Goal: Information Seeking & Learning: Learn about a topic

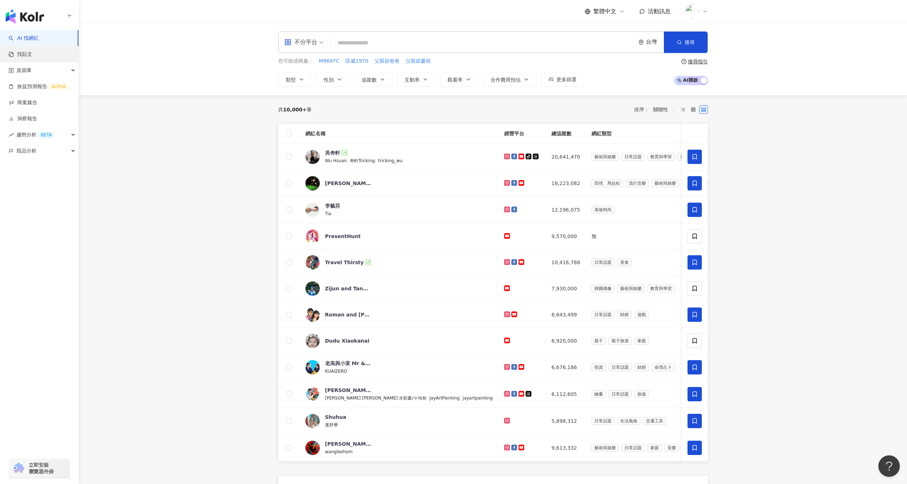
click at [32, 52] on link "找貼文" at bounding box center [21, 54] width 24 height 7
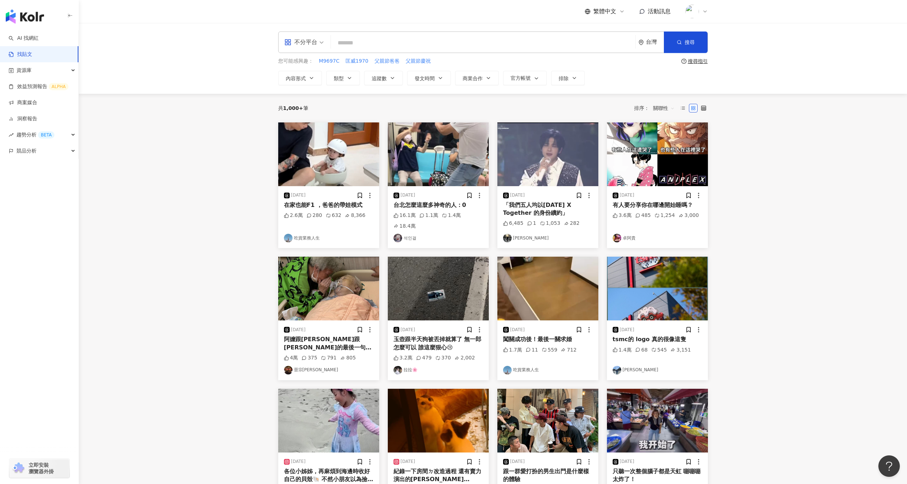
click at [321, 46] on span "不分平台" at bounding box center [303, 42] width 39 height 11
click at [317, 74] on div "Instagram" at bounding box center [306, 75] width 40 height 9
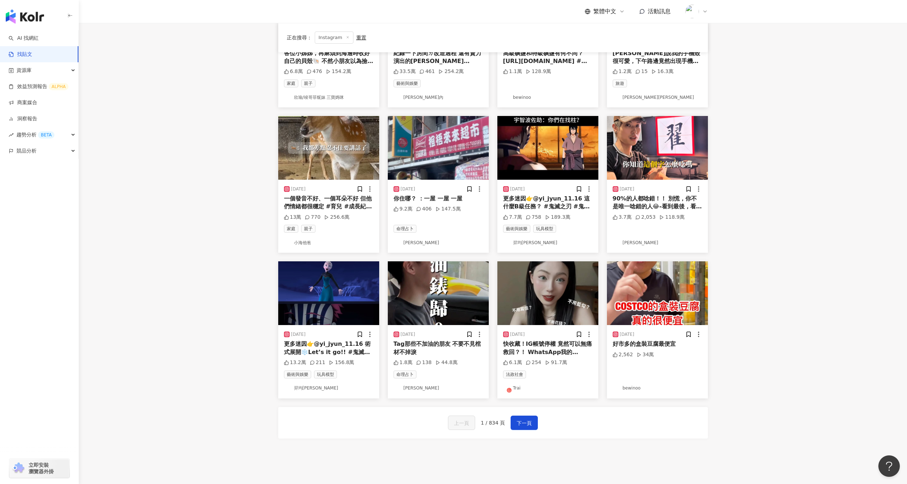
scroll to position [204, 0]
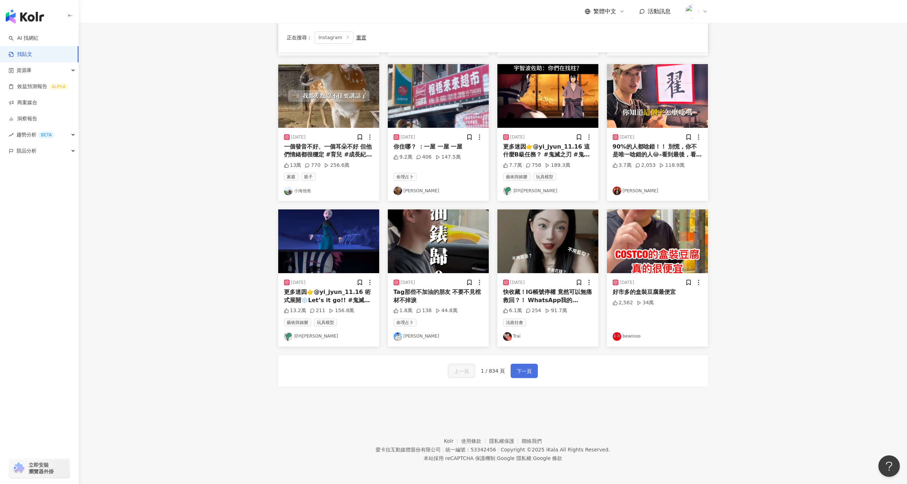
click at [527, 371] on span "下一頁" at bounding box center [524, 371] width 15 height 9
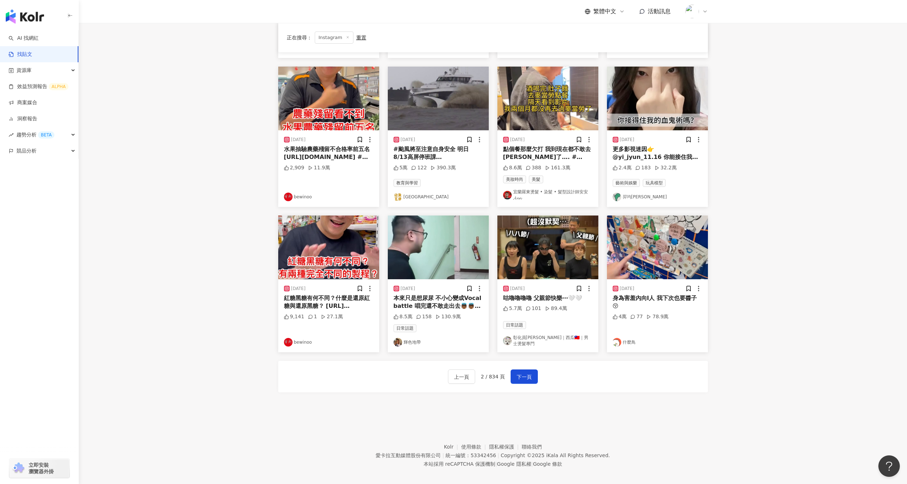
scroll to position [199, 0]
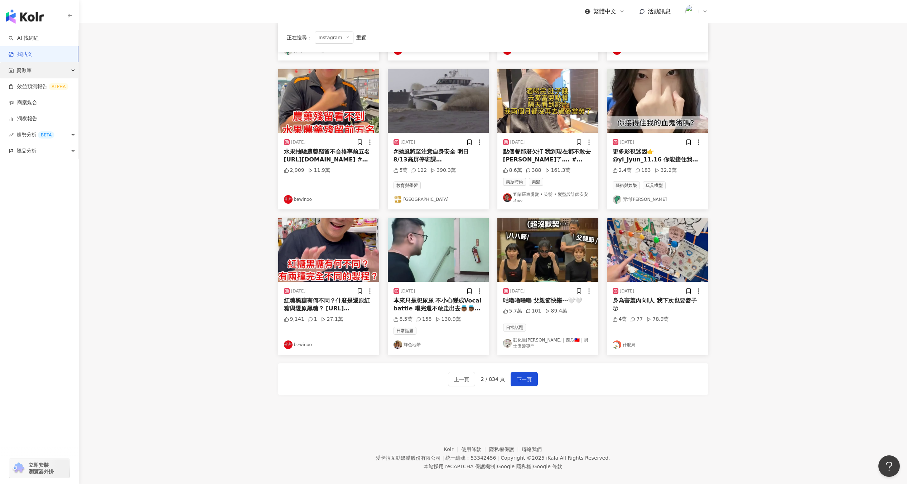
click at [54, 73] on div "資源庫" at bounding box center [39, 70] width 78 height 16
click at [37, 99] on link "網紅收藏" at bounding box center [27, 102] width 20 height 7
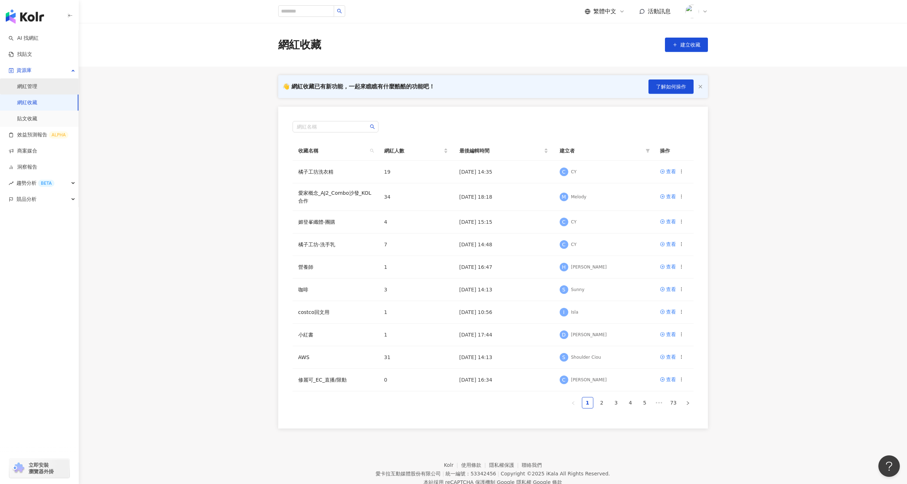
click at [37, 89] on link "網紅管理" at bounding box center [27, 86] width 20 height 7
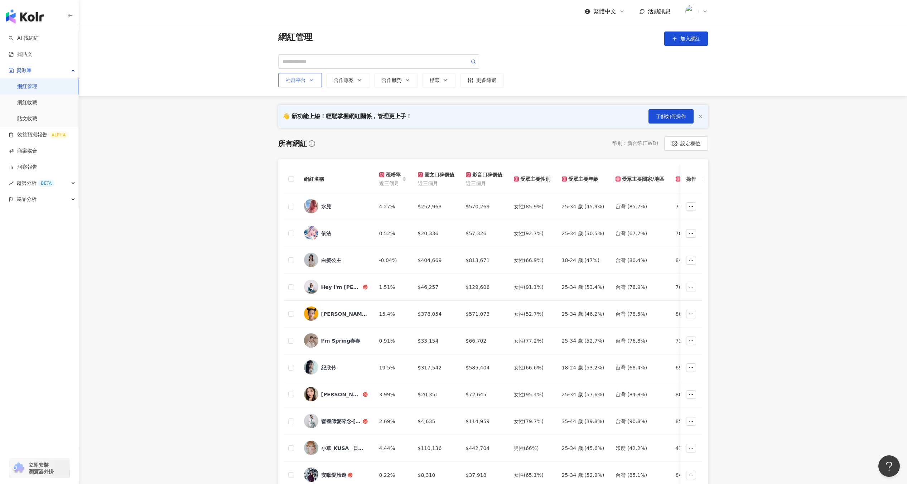
click at [312, 84] on button "社群平台" at bounding box center [300, 80] width 44 height 14
click at [343, 82] on div "合作專案" at bounding box center [348, 80] width 29 height 6
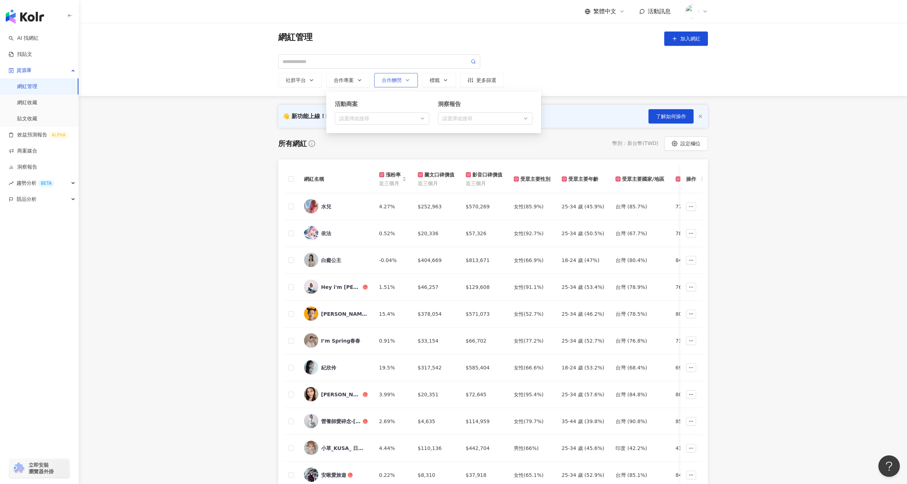
click at [388, 76] on button "合作酬勞" at bounding box center [396, 80] width 44 height 14
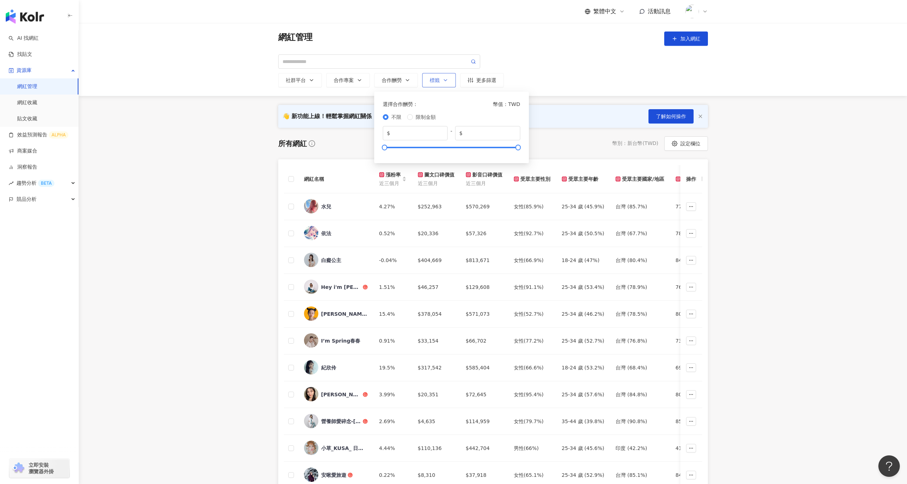
click at [437, 73] on button "標籤" at bounding box center [439, 80] width 34 height 14
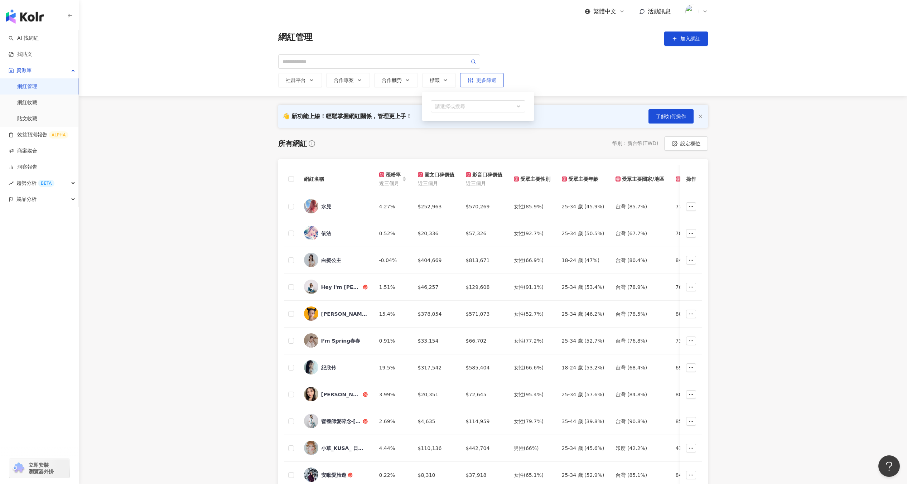
click at [489, 76] on button "更多篩選" at bounding box center [482, 80] width 44 height 14
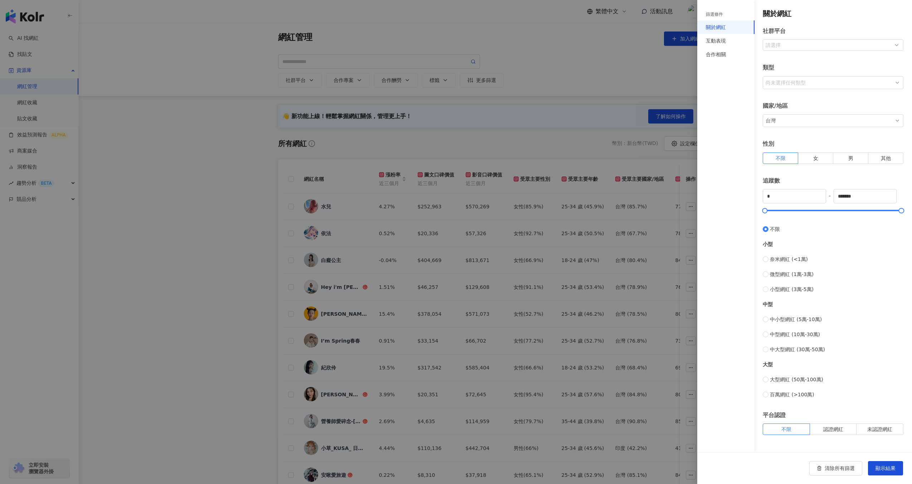
click at [781, 72] on div "類型" at bounding box center [833, 67] width 141 height 16
click at [781, 80] on div "尚未選擇任何類型" at bounding box center [828, 82] width 129 height 11
click at [760, 59] on div "關於網紅 社群平台 請選擇 類型 尚未選擇任何類型 藝術與娛樂 美妝時尚 氣候和環境 日常話題 教育與學習 家庭 財經 美食 命理占卜 遊戲 法政社會 生活風…" at bounding box center [828, 222] width 149 height 426
click at [727, 42] on div "互動表現" at bounding box center [725, 41] width 57 height 14
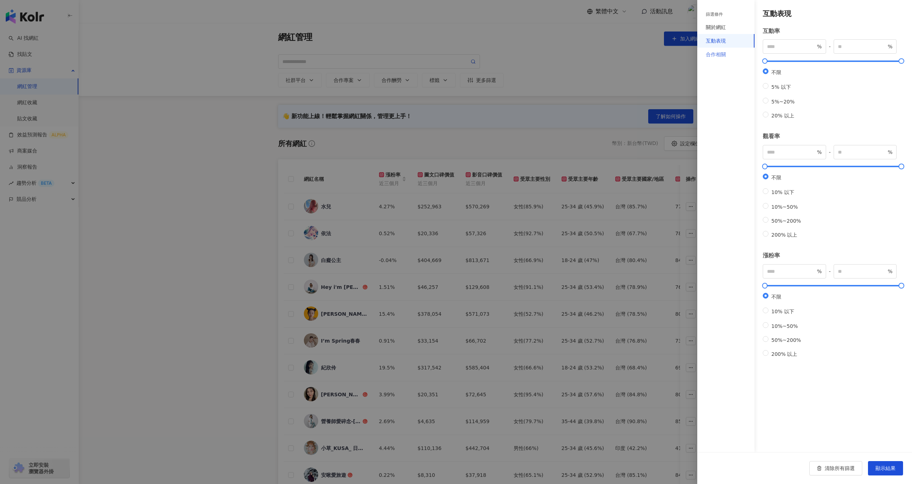
click at [727, 60] on div "合作相關" at bounding box center [725, 55] width 57 height 14
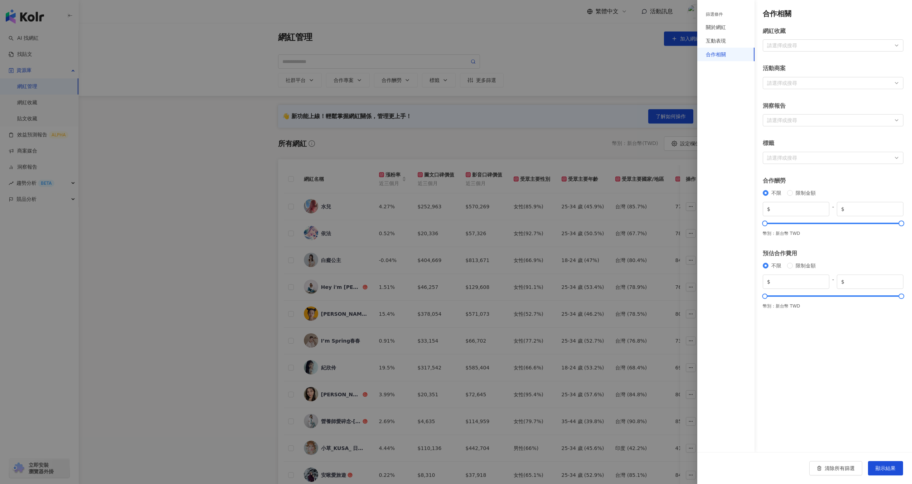
click at [614, 144] on div at bounding box center [456, 242] width 912 height 484
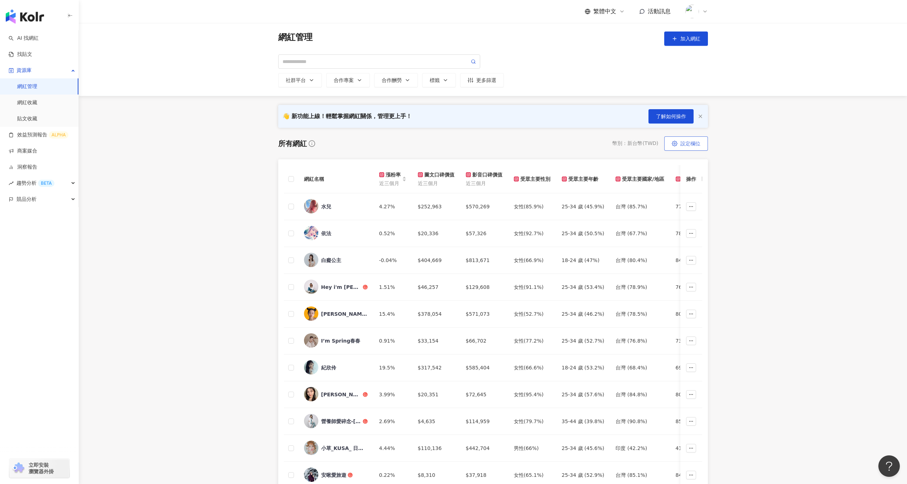
click at [681, 142] on span "設定欄位" at bounding box center [690, 144] width 20 height 6
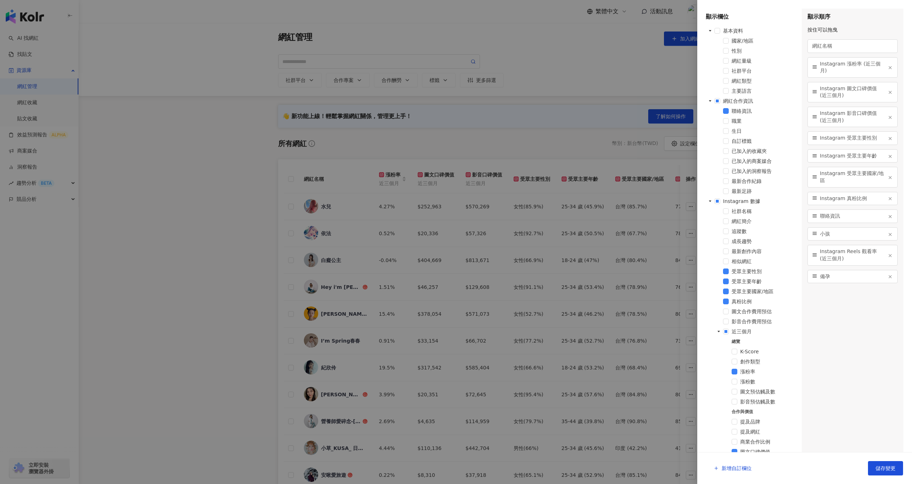
click at [528, 130] on div at bounding box center [456, 242] width 912 height 484
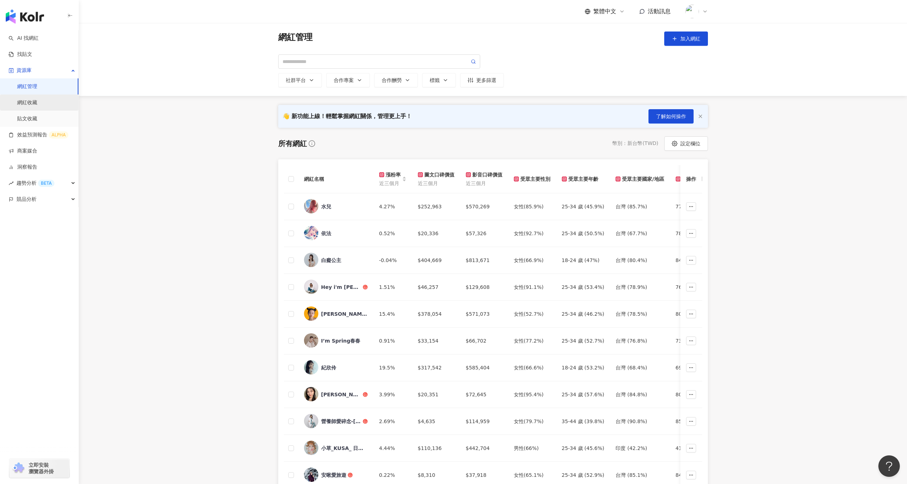
click at [37, 105] on link "網紅收藏" at bounding box center [27, 102] width 20 height 7
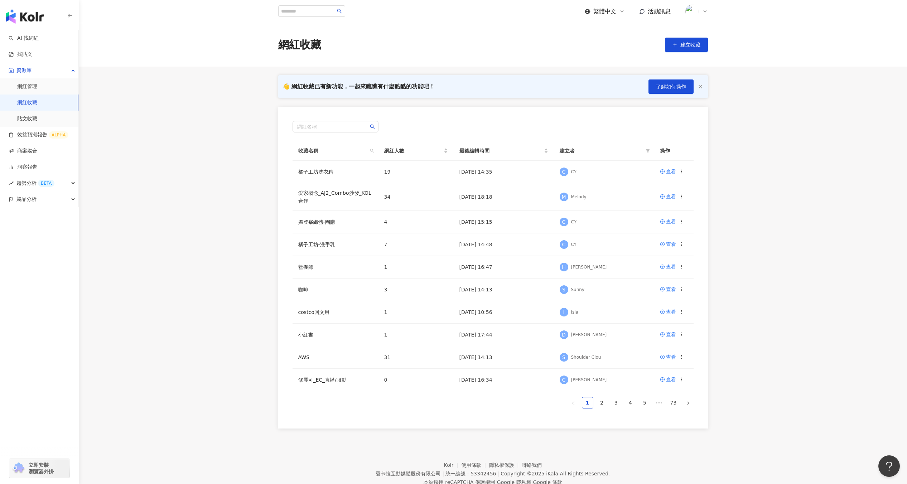
scroll to position [33, 0]
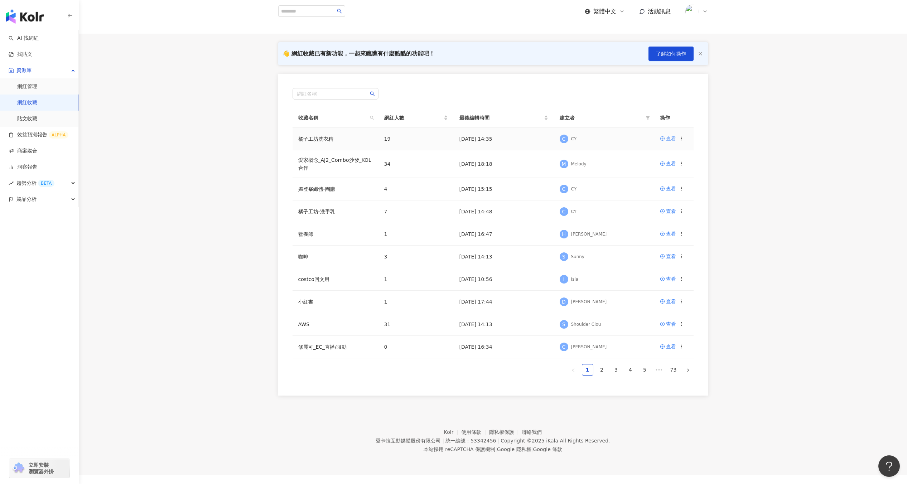
click at [666, 138] on div "查看" at bounding box center [671, 139] width 10 height 8
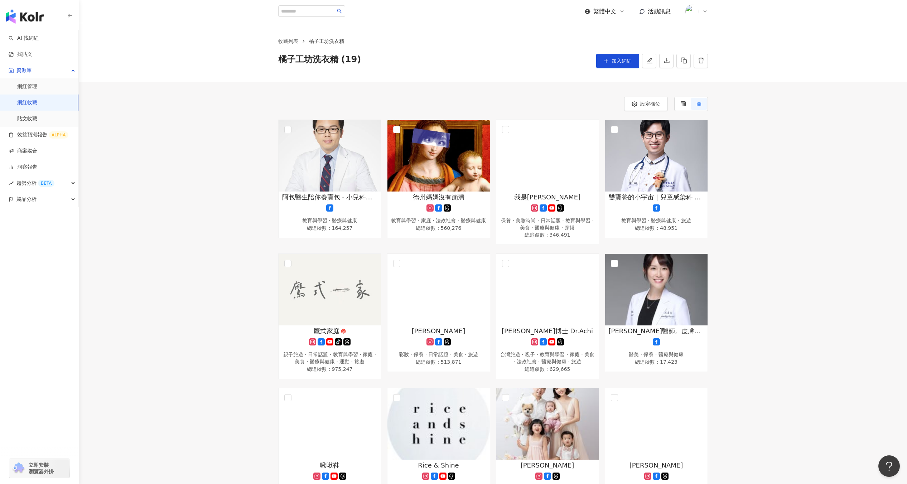
click at [517, 94] on div "設定欄位 阿包醫生陪你養寶包 - 小兒科巫漢盟醫師 教育與學習 · 醫療與健康 總追蹤數 ： 164,257 德州媽媽沒有崩潰 教育與學習 · 家庭 · 法政…" at bounding box center [493, 493] width 828 height 822
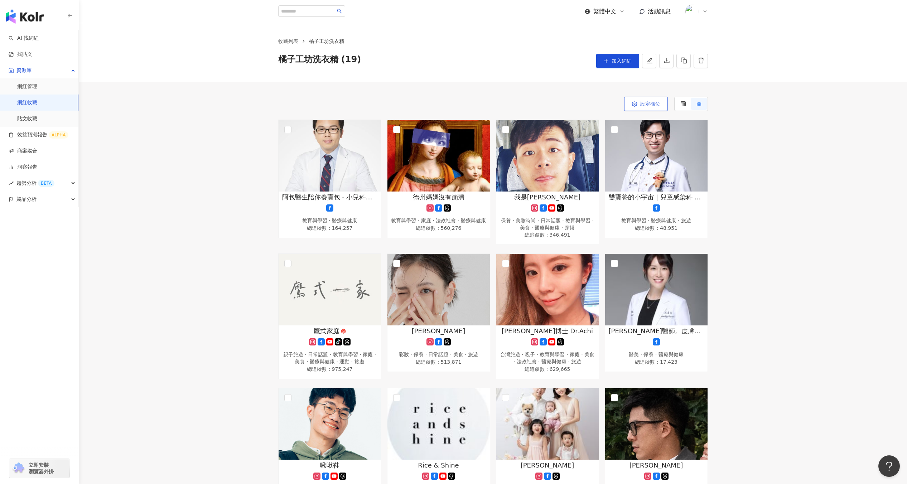
click at [635, 100] on button "設定欄位" at bounding box center [646, 104] width 44 height 14
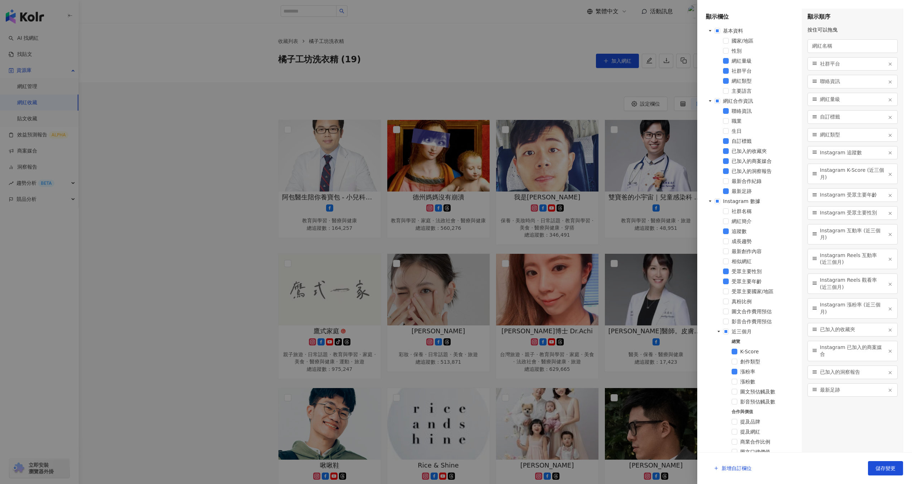
click at [535, 95] on div at bounding box center [456, 242] width 912 height 484
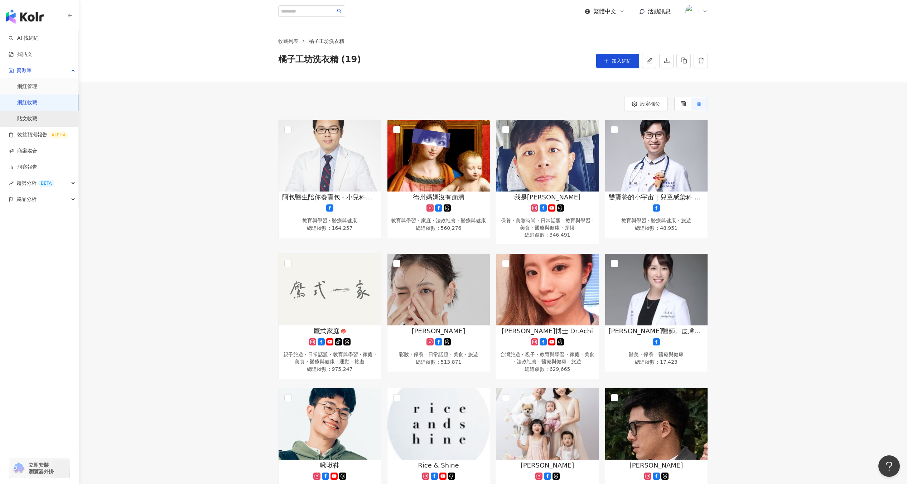
click at [37, 119] on link "貼文收藏" at bounding box center [27, 118] width 20 height 7
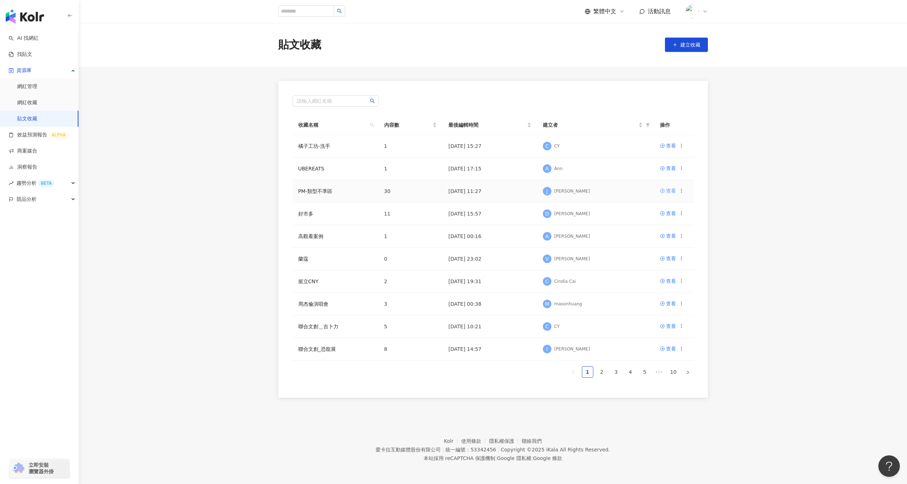
click at [664, 191] on icon at bounding box center [662, 191] width 4 height 4
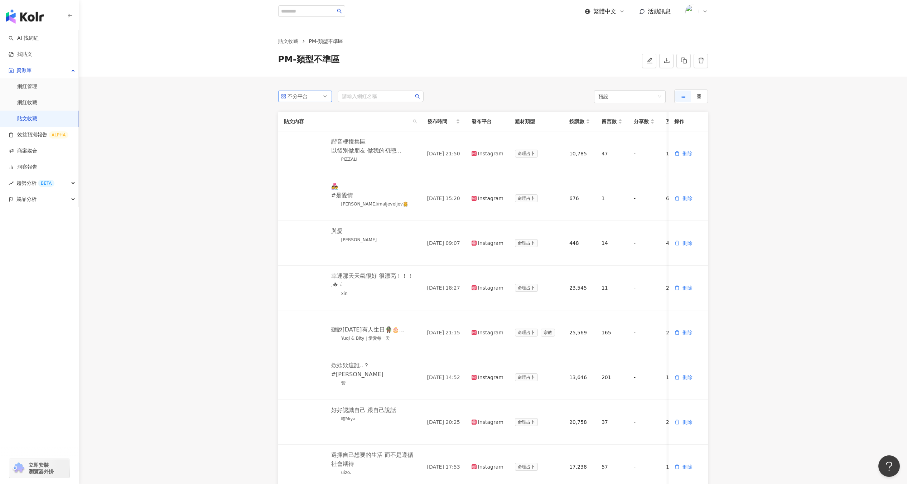
click at [327, 96] on span "不分平台" at bounding box center [305, 96] width 48 height 11
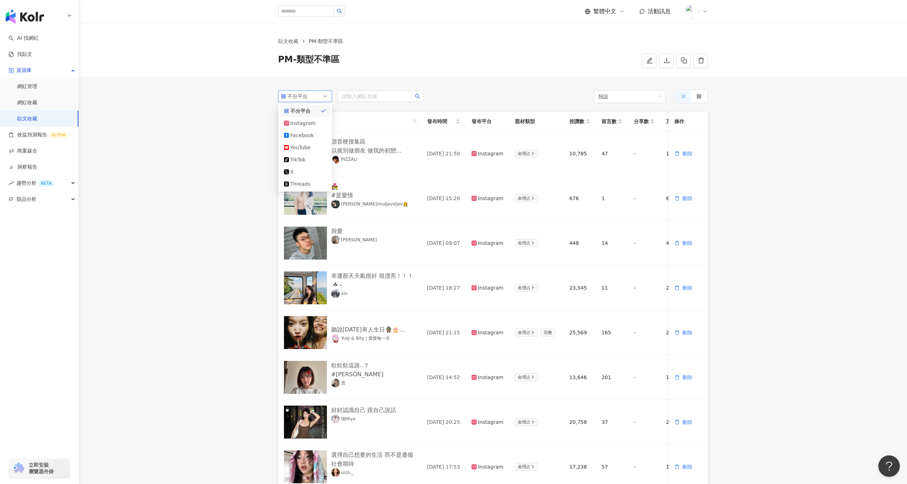
click at [190, 118] on main "貼文收藏 PM-類型不準區 PM-類型不準區 不分平台 all ig 不分平台 Instagram Facebook YouTube tiktok-icon …" at bounding box center [493, 319] width 828 height 592
click at [624, 94] on span "預設" at bounding box center [629, 96] width 63 height 13
click at [552, 96] on div "不分平台 all ig 不分平台 Instagram Facebook YouTube tiktok-icon TikTok X Threads 請輸入網紅名…" at bounding box center [493, 96] width 430 height 14
click at [310, 160] on img at bounding box center [305, 153] width 43 height 33
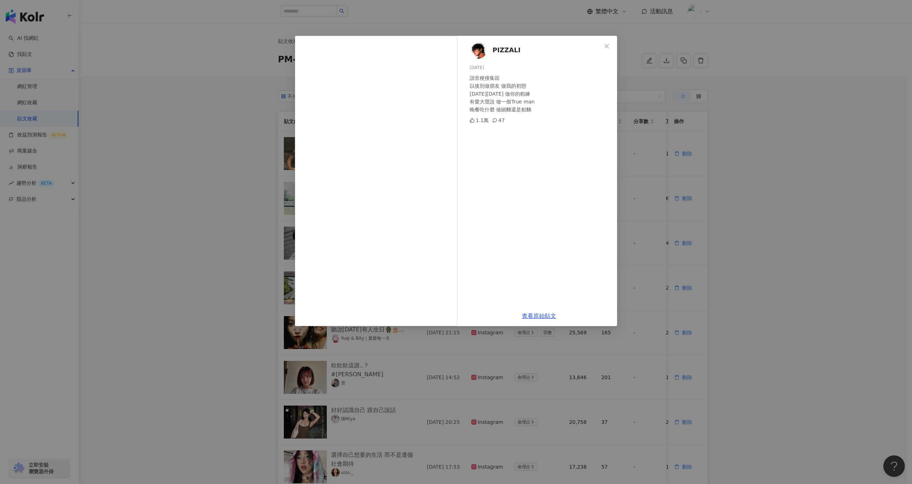
click at [269, 180] on div "PIZZALI 2025/7/2 諧音梗搜集區 以後別做朋友 做我的初戀 兩年前兩年後 做你的粗練 有愛大聲說 做一個True man 晚餐吃什麼 做細麵還是…" at bounding box center [456, 242] width 912 height 484
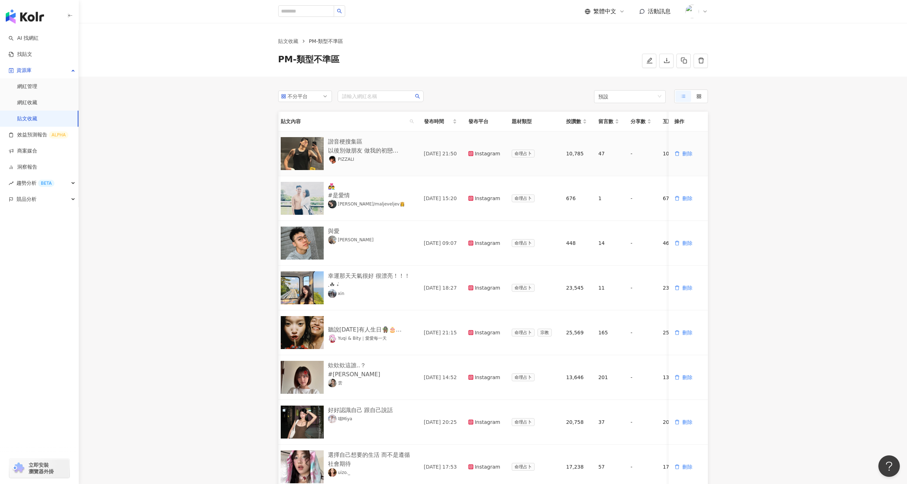
scroll to position [0, 6]
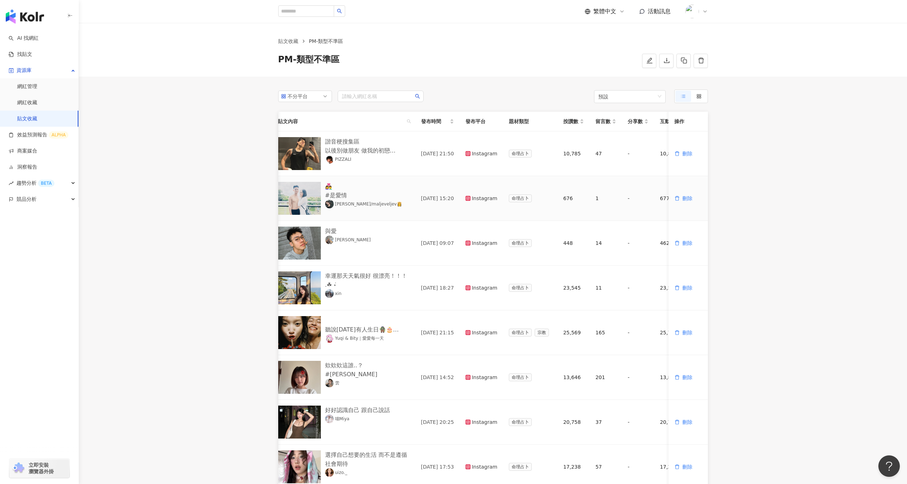
click at [306, 207] on img at bounding box center [299, 198] width 43 height 33
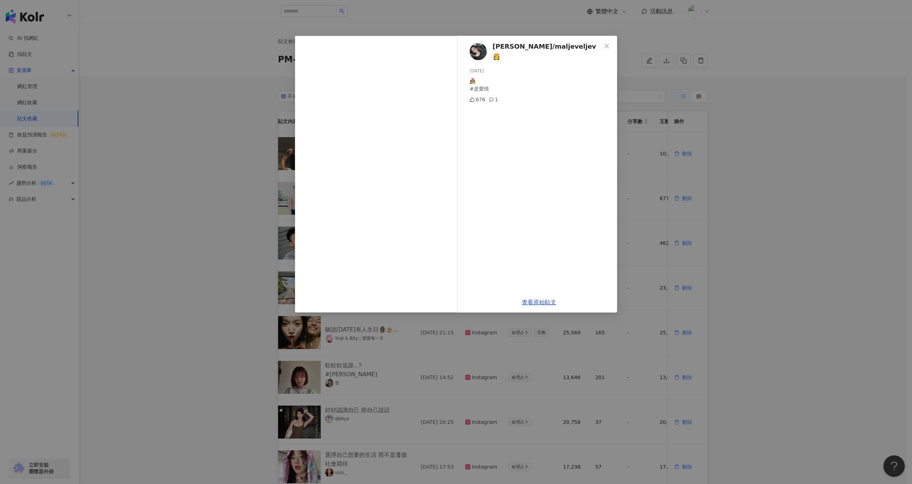
click at [268, 224] on div "詩婷/maljeveljev👸 2025/7/6 👩‍❤️‍👨 #是愛情 676 1 查看原始貼文" at bounding box center [456, 242] width 912 height 484
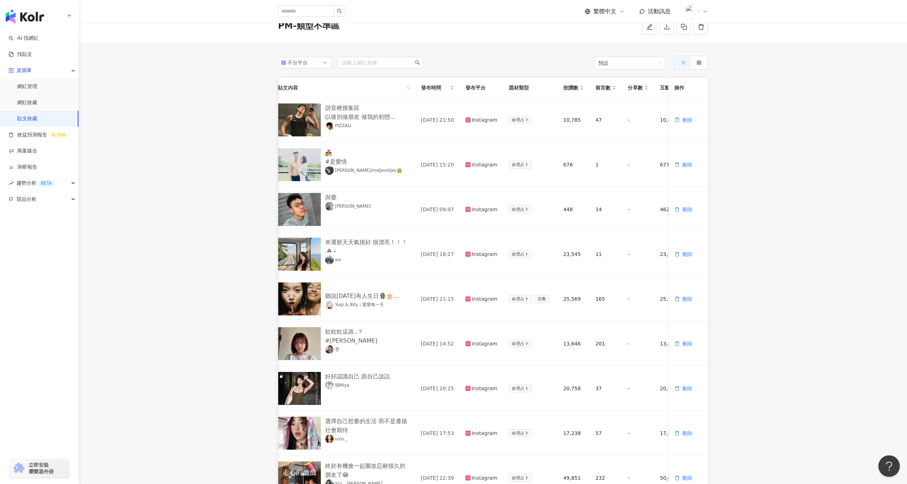
scroll to position [36, 0]
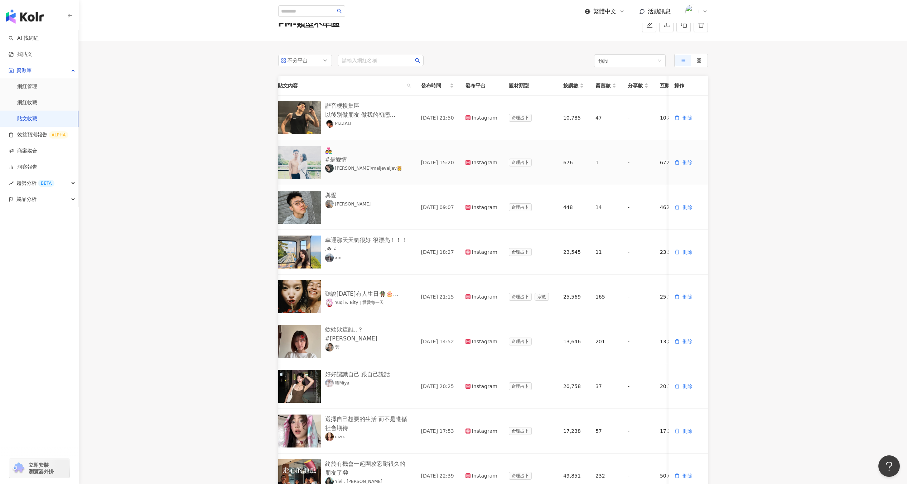
click at [302, 157] on img at bounding box center [299, 162] width 43 height 33
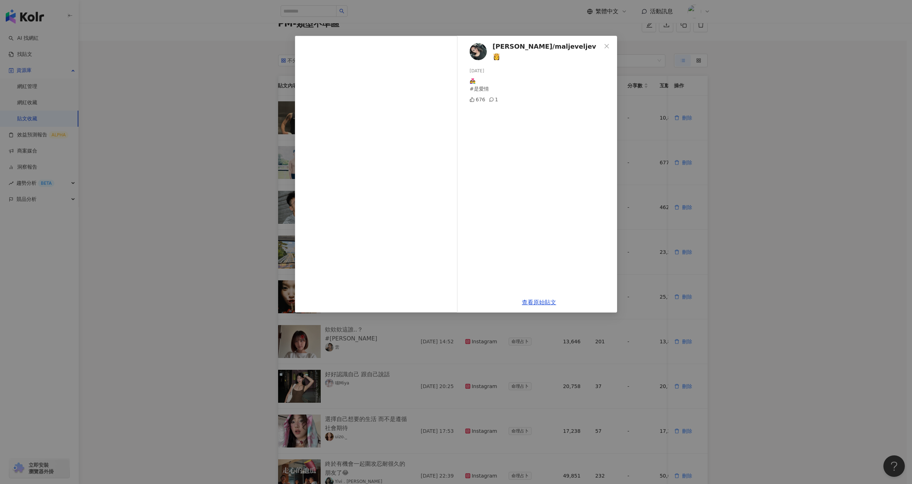
click at [247, 264] on div "詩婷/maljeveljev👸 2025/7/6 👩‍❤️‍👨 #是愛情 676 1 查看原始貼文" at bounding box center [456, 242] width 912 height 484
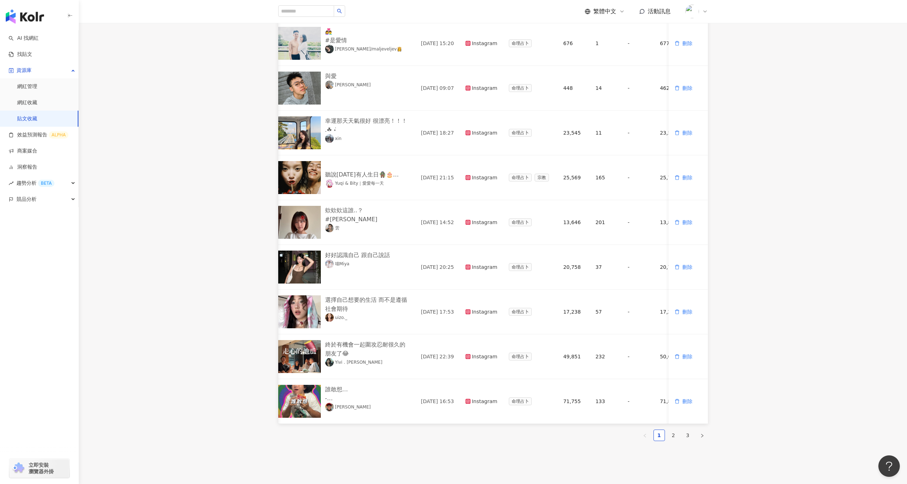
scroll to position [181, 0]
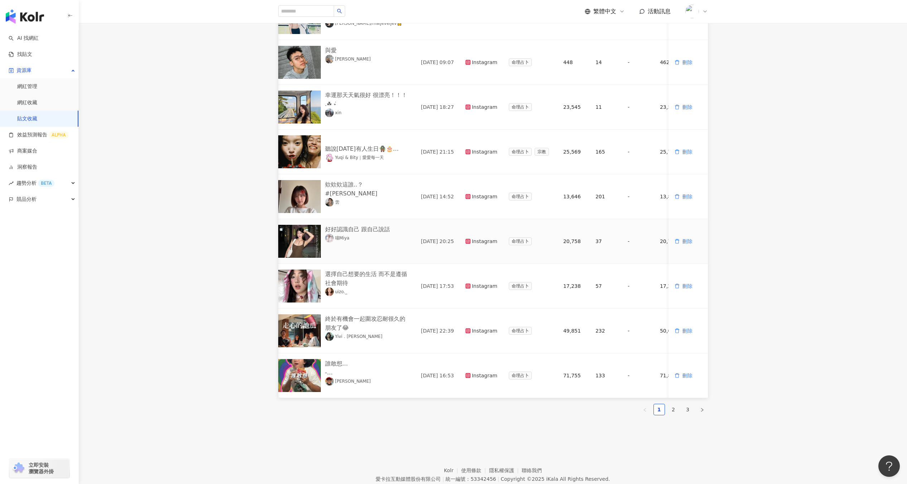
click at [301, 245] on img at bounding box center [299, 241] width 43 height 33
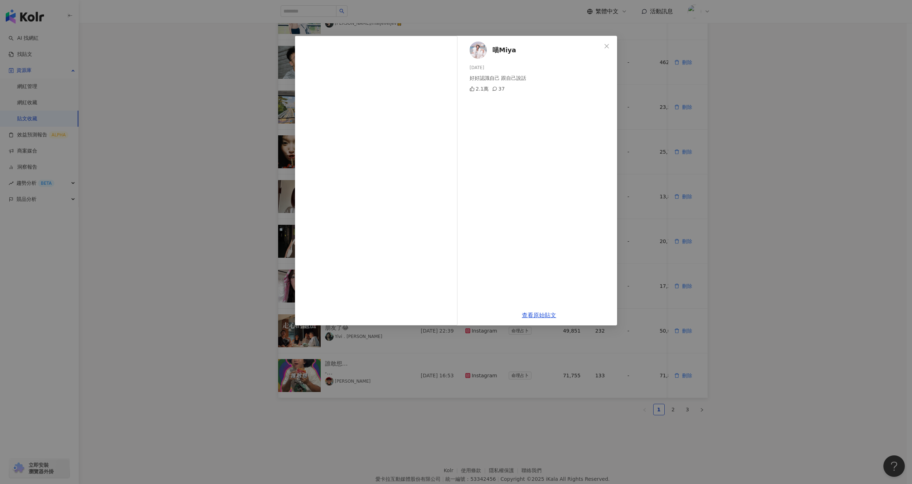
click at [221, 229] on div "喵Miya 2025/7/4 好好認識自己 跟自己說話 2.1萬 37 查看原始貼文" at bounding box center [456, 242] width 912 height 484
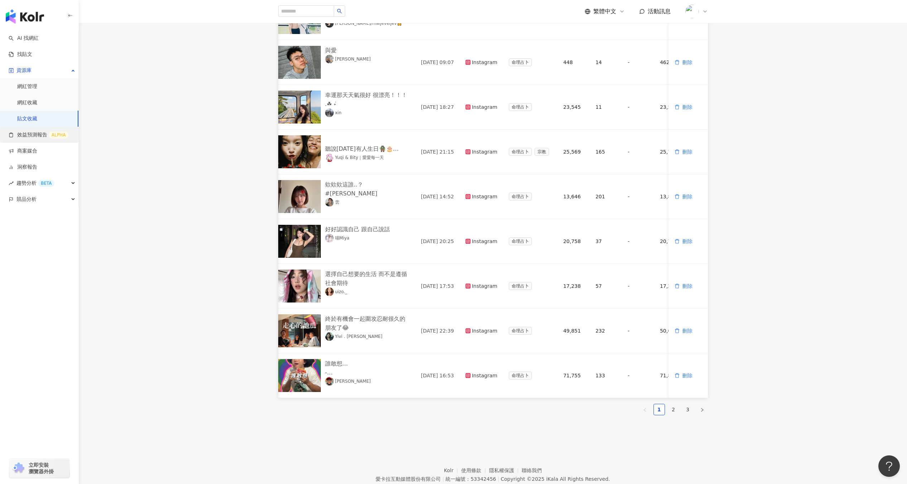
click at [45, 139] on link "效益預測報告 ALPHA" at bounding box center [39, 134] width 60 height 7
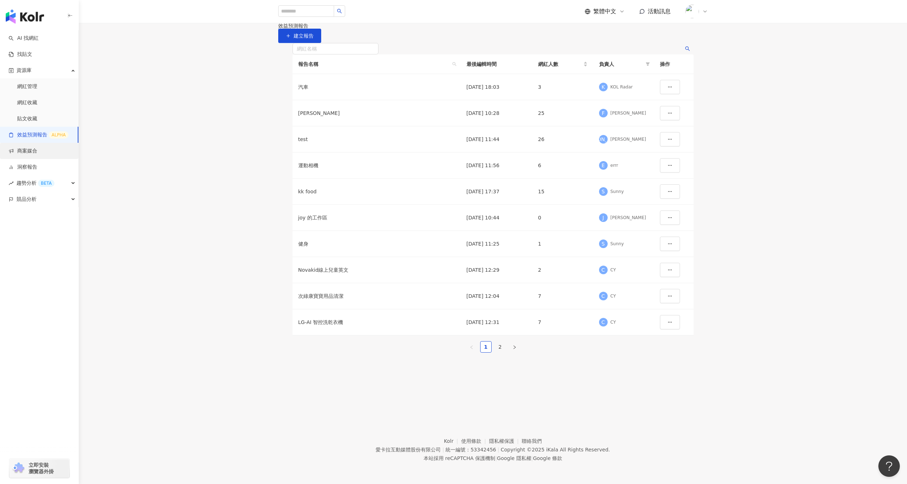
click at [37, 150] on link "商案媒合" at bounding box center [23, 150] width 29 height 7
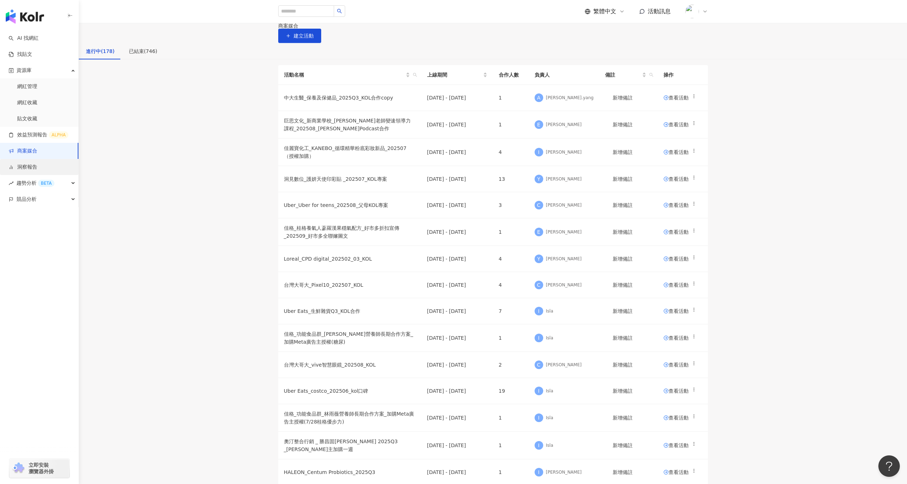
click at [37, 166] on link "洞察報告" at bounding box center [23, 167] width 29 height 7
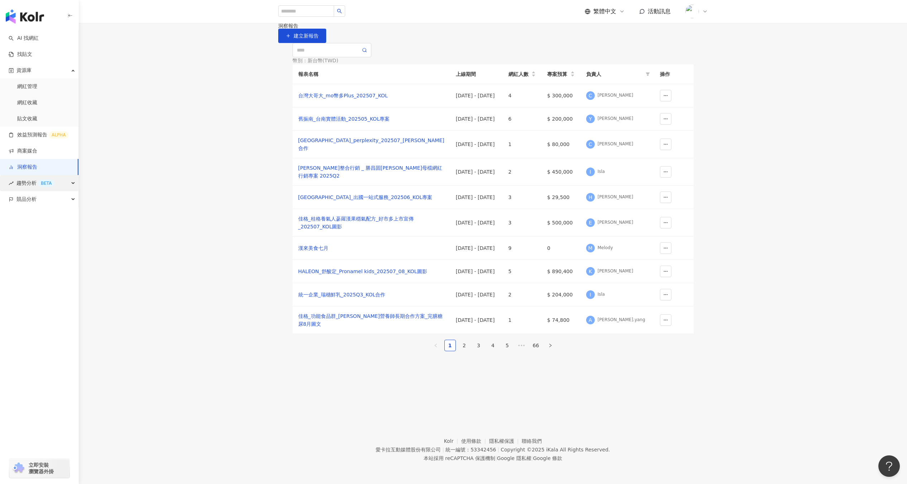
click at [44, 188] on span "趨勢分析 BETA" at bounding box center [35, 183] width 38 height 16
click at [50, 251] on div "競品分析" at bounding box center [39, 247] width 78 height 16
click at [47, 266] on link "品牌帳號分析" at bounding box center [32, 263] width 30 height 7
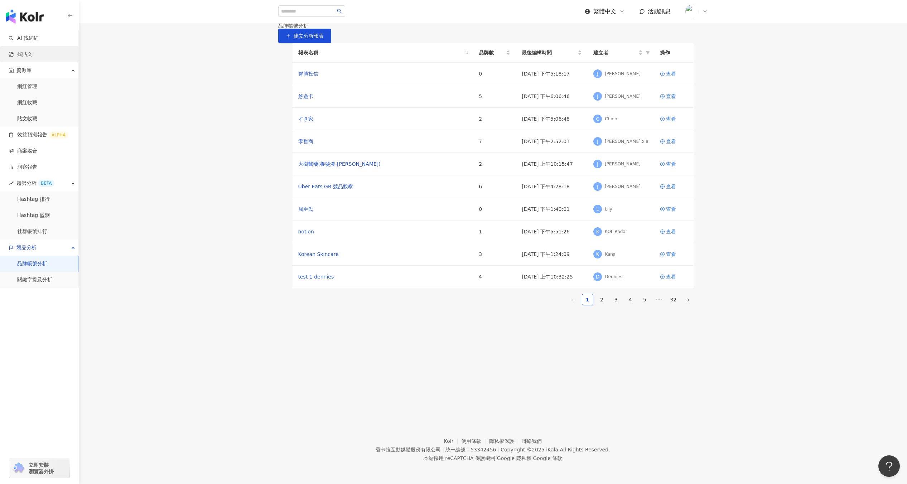
click at [32, 53] on link "找貼文" at bounding box center [21, 54] width 24 height 7
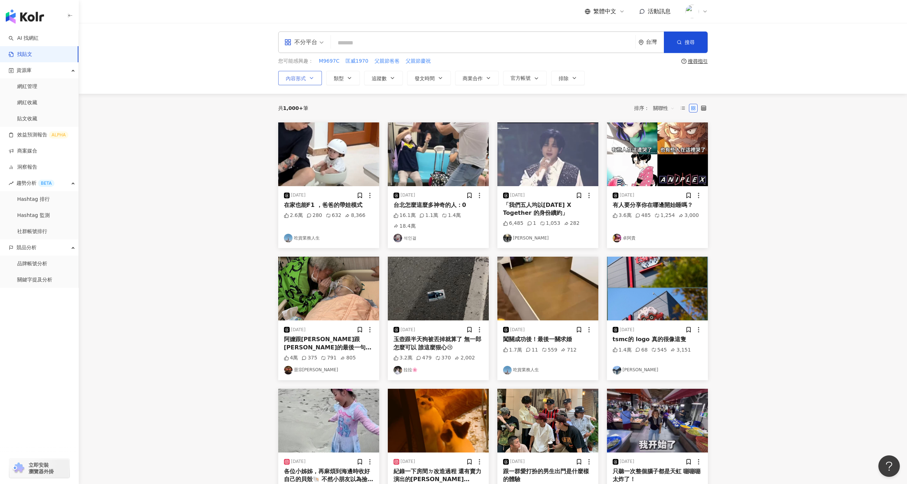
click at [306, 84] on button "內容形式" at bounding box center [300, 78] width 44 height 14
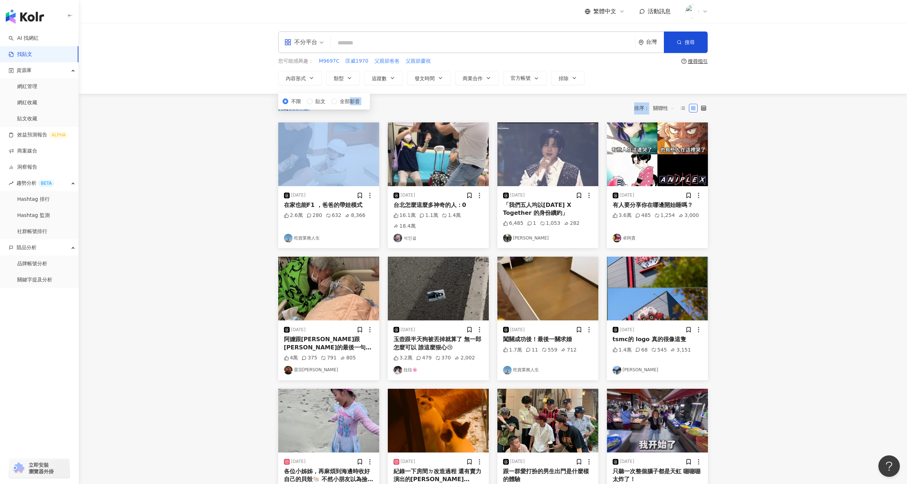
drag, startPoint x: 304, startPoint y: 136, endPoint x: 243, endPoint y: 163, distance: 67.0
click at [243, 163] on main "不分平台 台灣 搜尋 您可能感興趣： M9697C 匡威1970 父親節爸爸 父親節慶祝 搜尋指引 內容形式 類型 追蹤數 發文時間 商業合作 官方帳號 排除…" at bounding box center [493, 303] width 828 height 561
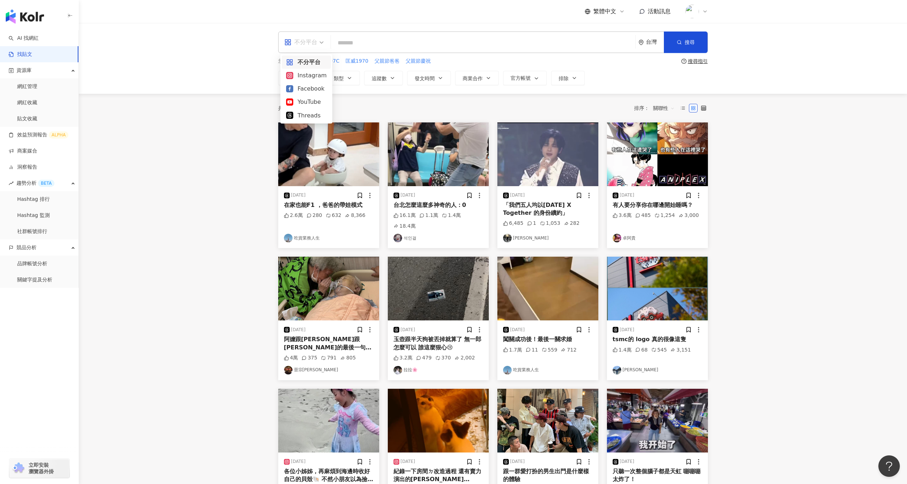
click at [310, 44] on div "不分平台" at bounding box center [300, 42] width 33 height 11
click at [311, 73] on div "Instagram" at bounding box center [306, 75] width 40 height 9
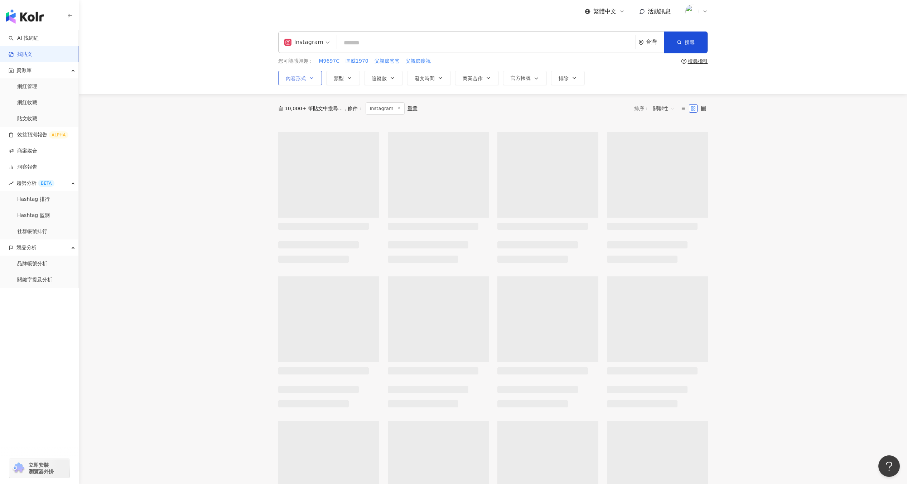
click at [301, 80] on span "內容形式" at bounding box center [296, 79] width 20 height 6
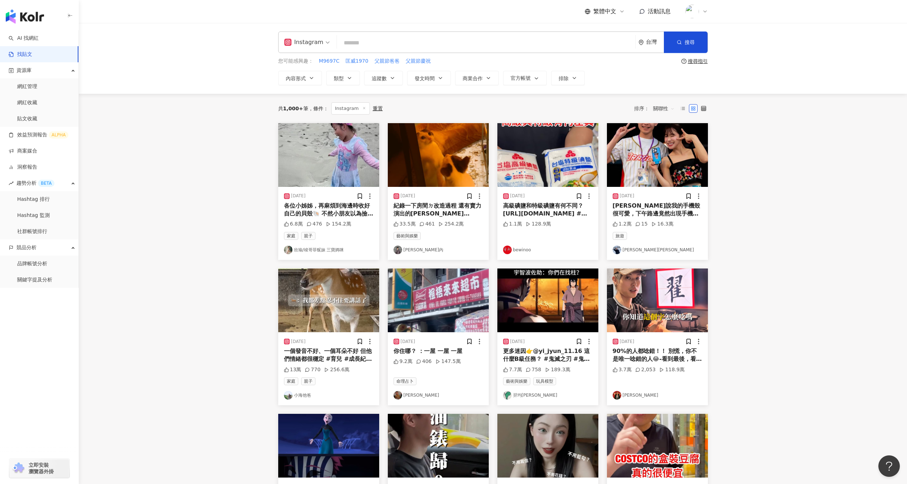
click at [249, 203] on main "Instagram 台灣 搜尋 您可能感興趣： M9697C 匡威1970 父親節爸爸 父親節慶祝 搜尋指引 內容形式 類型 追蹤數 發文時間 商業合作 官方…" at bounding box center [493, 316] width 828 height 586
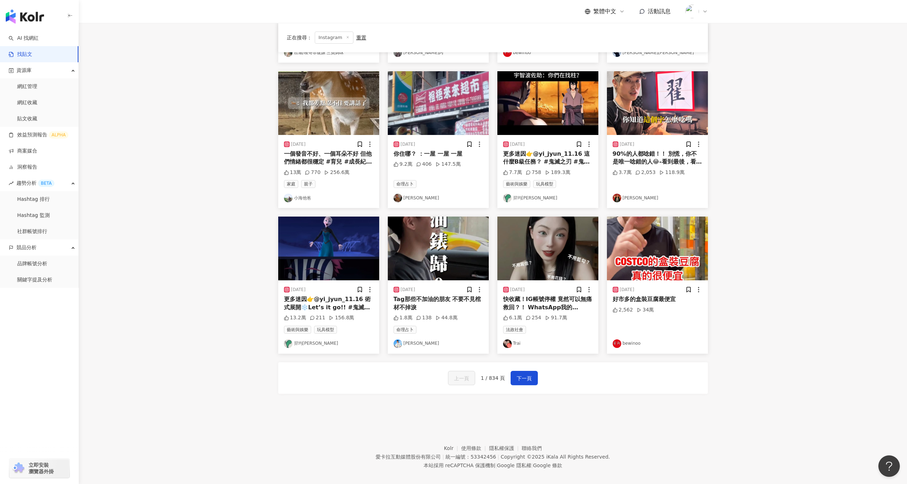
scroll to position [197, 0]
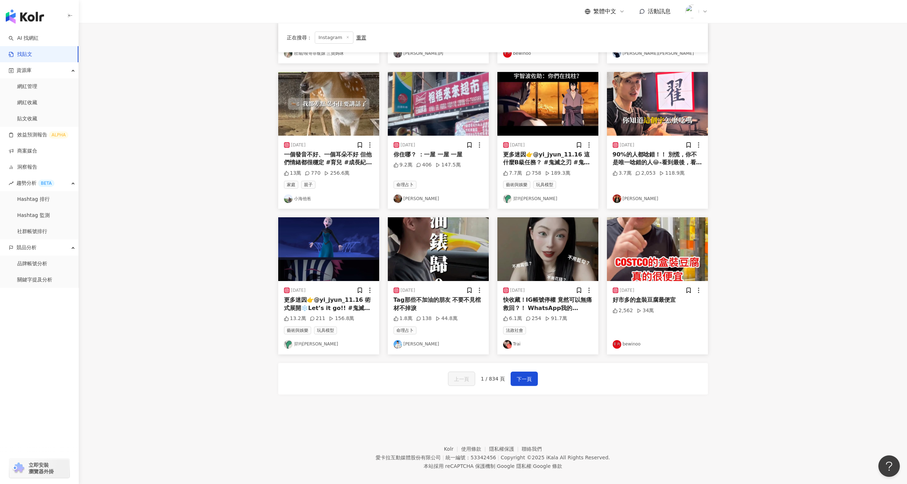
click at [543, 241] on img at bounding box center [547, 249] width 101 height 64
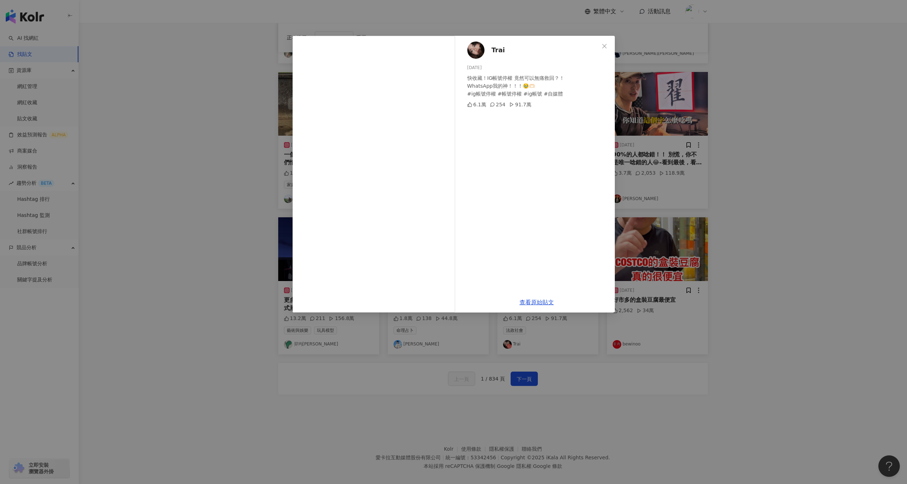
click at [482, 53] on img at bounding box center [475, 50] width 17 height 17
